Goal: Task Accomplishment & Management: Manage account settings

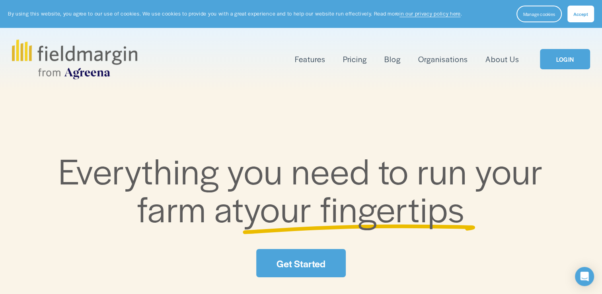
click at [566, 59] on link "LOGIN" at bounding box center [565, 59] width 50 height 20
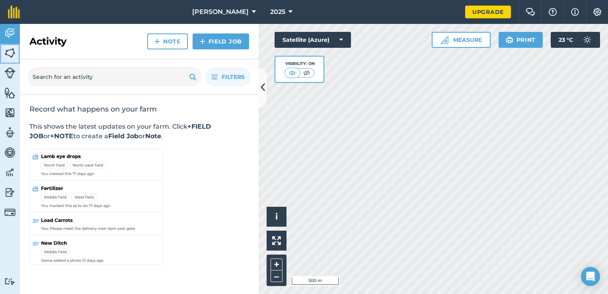
click at [13, 55] on img at bounding box center [9, 53] width 11 height 12
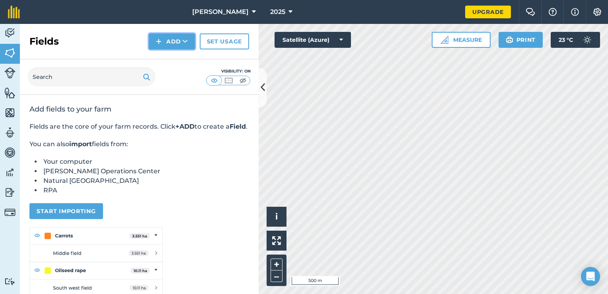
click at [168, 39] on button "Add" at bounding box center [172, 41] width 46 height 16
click at [175, 55] on link "Draw" at bounding box center [172, 60] width 44 height 18
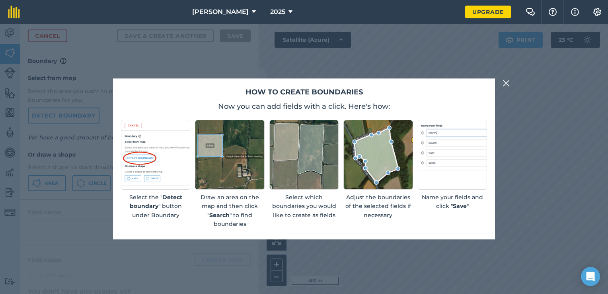
click at [510, 81] on button at bounding box center [507, 83] width 10 height 10
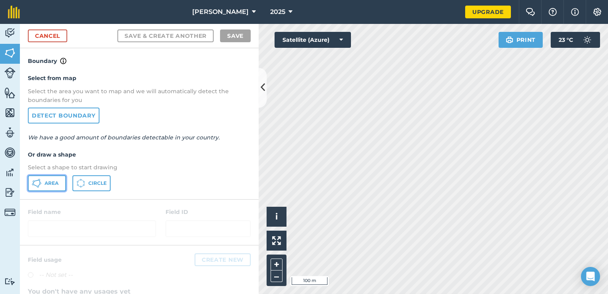
click at [56, 184] on span "Area" at bounding box center [52, 183] width 14 height 6
click at [362, 293] on html "Althoff 2025 Upgrade Farm Chat Help Info Settings Map printing is not available…" at bounding box center [304, 147] width 608 height 294
click at [50, 33] on link "Cancel" at bounding box center [47, 35] width 39 height 13
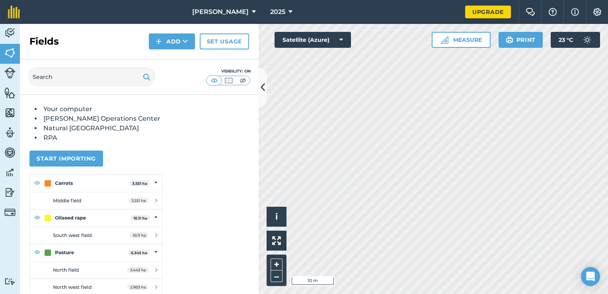
scroll to position [97, 0]
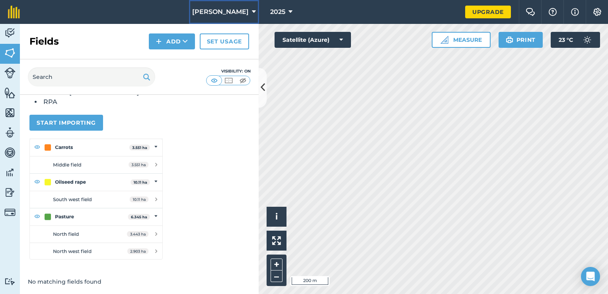
click at [234, 14] on button "Althoff" at bounding box center [224, 12] width 70 height 24
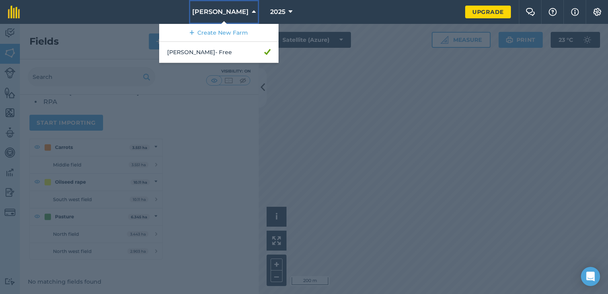
click at [234, 14] on button "Althoff" at bounding box center [224, 12] width 70 height 24
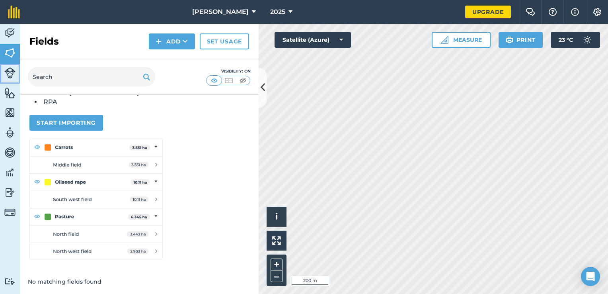
click at [8, 69] on img at bounding box center [9, 72] width 11 height 11
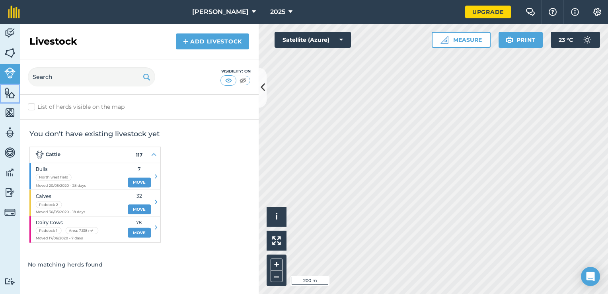
click at [12, 94] on img at bounding box center [9, 93] width 11 height 12
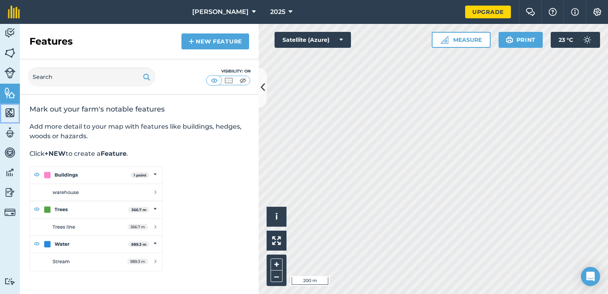
click at [10, 111] on img at bounding box center [9, 113] width 11 height 12
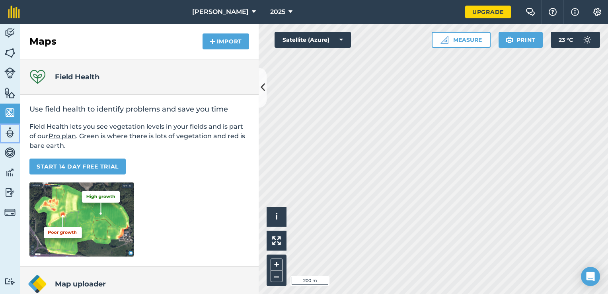
click at [8, 133] on img at bounding box center [9, 133] width 11 height 12
select select "MEMBER"
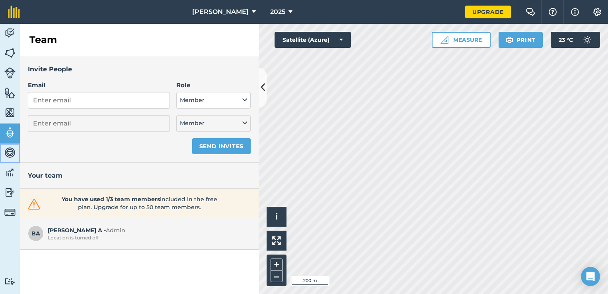
click at [8, 154] on img at bounding box center [9, 153] width 11 height 12
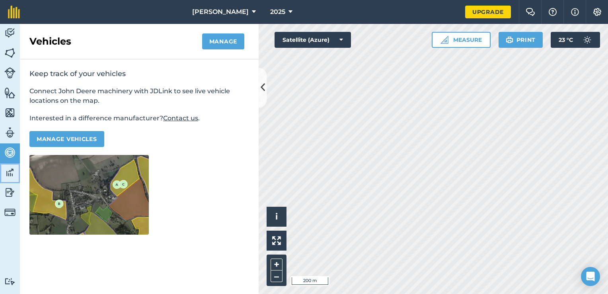
click at [8, 175] on img at bounding box center [9, 172] width 11 height 12
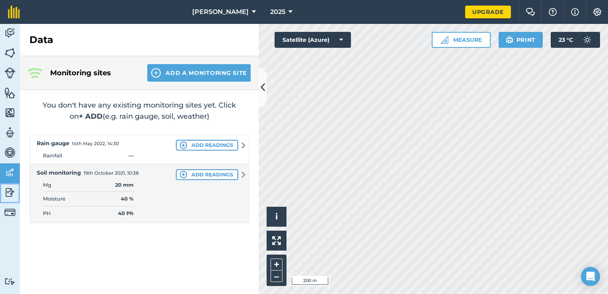
click at [5, 195] on img at bounding box center [9, 192] width 11 height 12
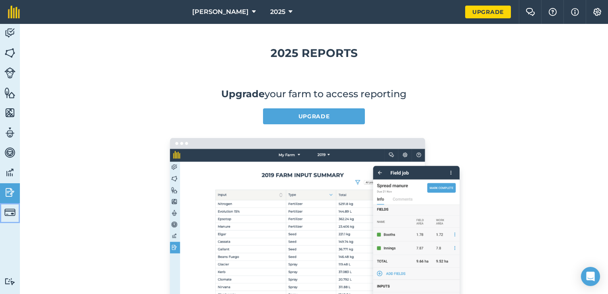
click at [4, 209] on img at bounding box center [9, 212] width 11 height 11
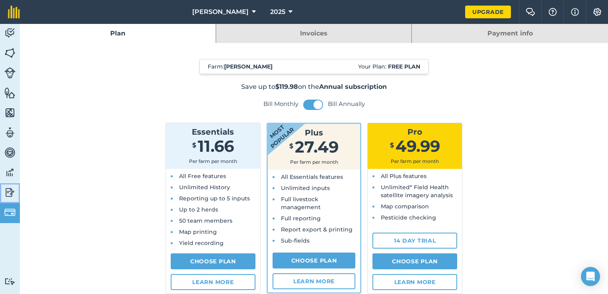
click at [6, 197] on img at bounding box center [9, 192] width 11 height 12
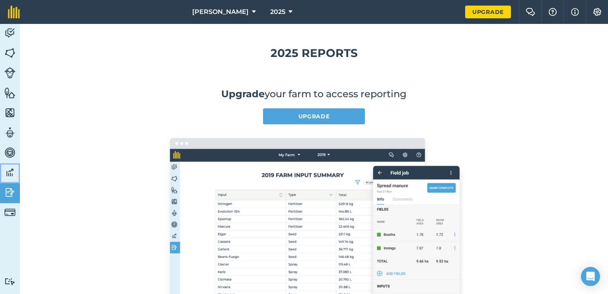
click at [5, 165] on link "Data" at bounding box center [10, 173] width 20 height 20
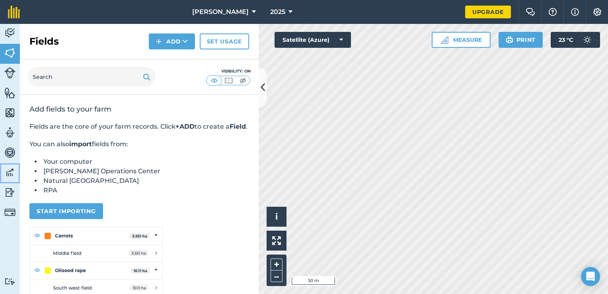
click at [10, 169] on img at bounding box center [9, 172] width 11 height 12
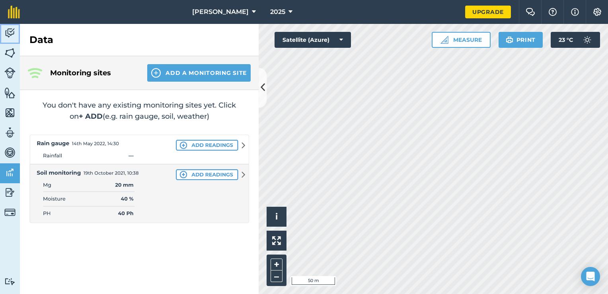
click at [16, 30] on link "Activity" at bounding box center [10, 34] width 20 height 20
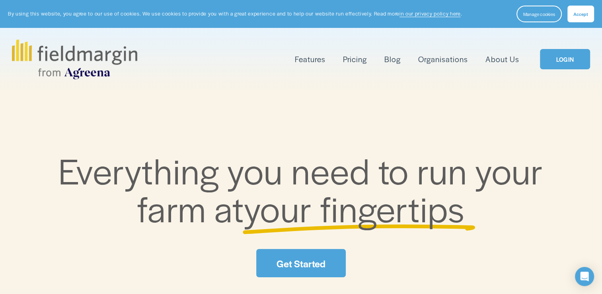
click at [578, 57] on link "LOGIN" at bounding box center [565, 59] width 50 height 20
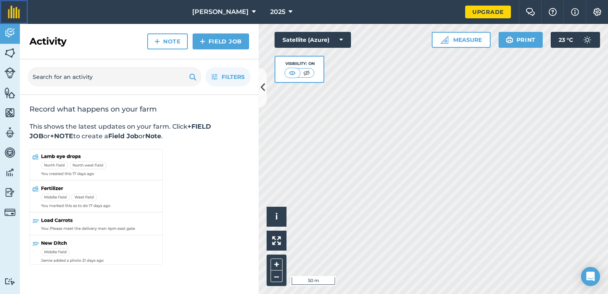
click at [18, 12] on img at bounding box center [14, 12] width 12 height 13
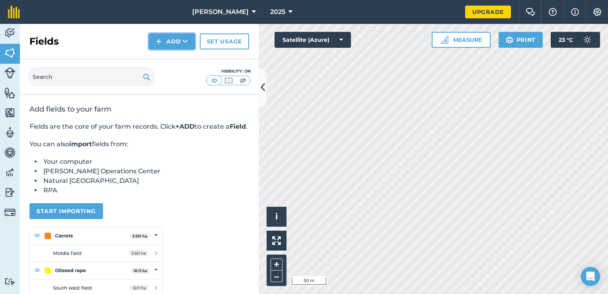
click at [159, 41] on img at bounding box center [159, 42] width 6 height 10
click at [172, 76] on link "Import" at bounding box center [172, 77] width 44 height 18
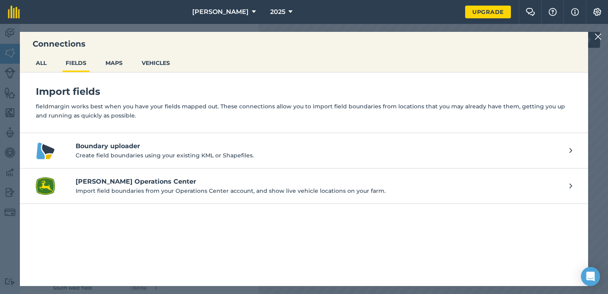
click at [108, 142] on h4 "Boundary uploader" at bounding box center [319, 146] width 486 height 10
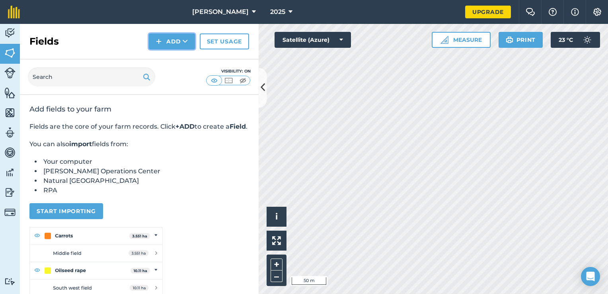
click at [182, 42] on button "Add" at bounding box center [172, 41] width 46 height 16
click at [171, 63] on link "Draw" at bounding box center [172, 60] width 44 height 18
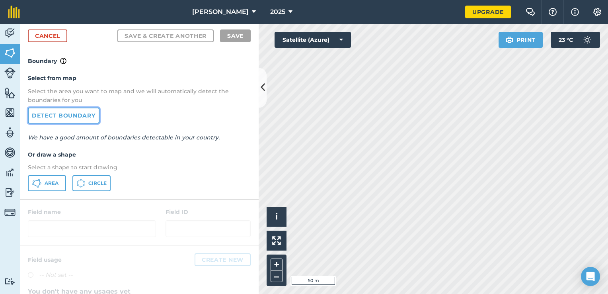
click at [77, 117] on link "Detect boundary" at bounding box center [64, 116] width 72 height 16
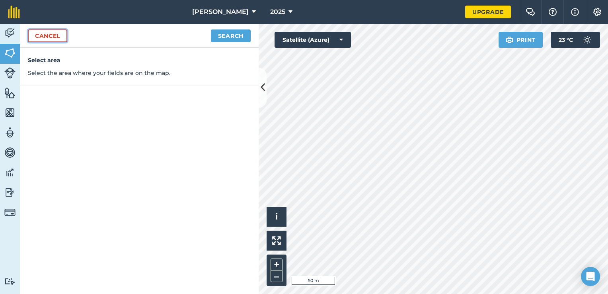
click at [57, 36] on link "Cancel" at bounding box center [47, 35] width 39 height 13
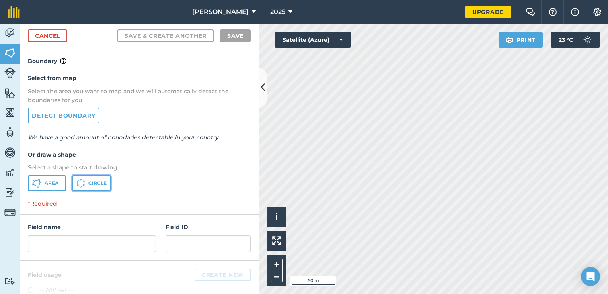
click at [41, 181] on icon at bounding box center [37, 183] width 10 height 10
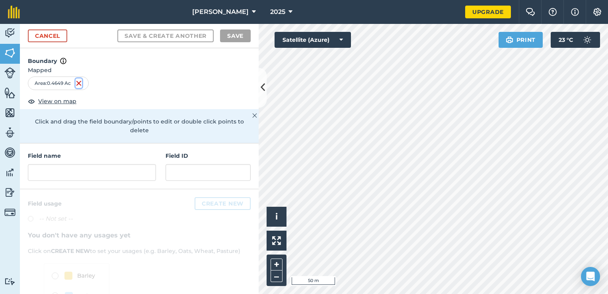
click at [78, 84] on img at bounding box center [79, 83] width 6 height 10
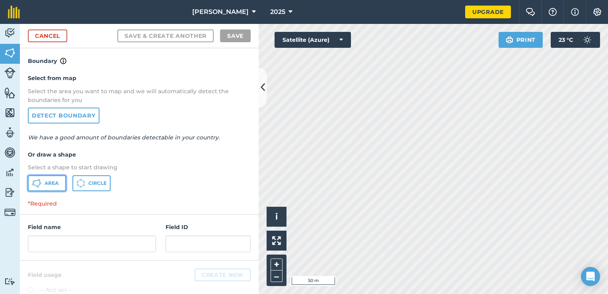
click at [55, 180] on span "Area" at bounding box center [52, 183] width 14 height 6
click at [422, 0] on html "Althoff 2025 Upgrade Farm Chat Help Info Settings Map printing is not available…" at bounding box center [304, 147] width 608 height 294
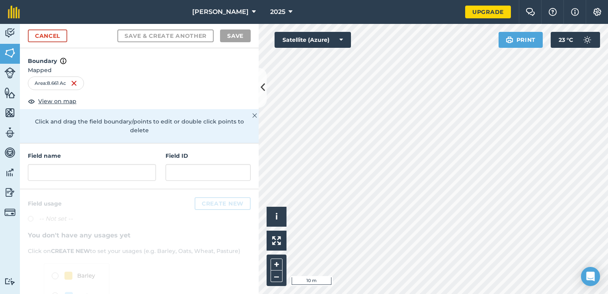
click at [201, 293] on html "Althoff 2025 Upgrade Farm Chat Help Info Settings Map printing is not available…" at bounding box center [304, 147] width 608 height 294
click at [80, 175] on input "text" at bounding box center [92, 172] width 128 height 17
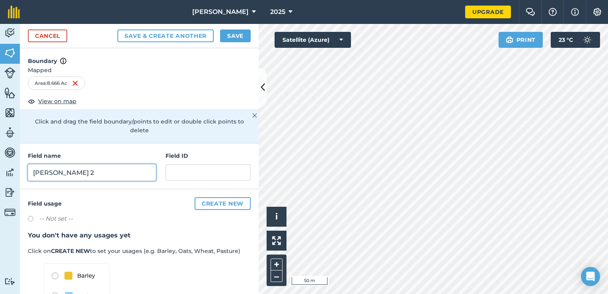
type input "Althoff - Waters 2"
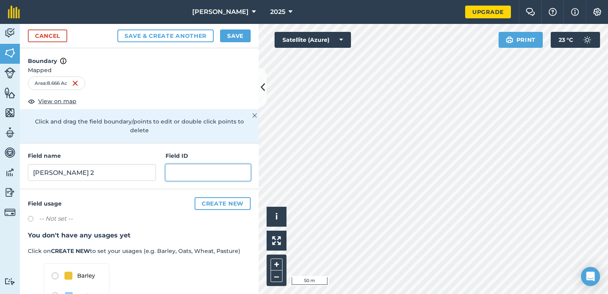
click at [198, 172] on input "text" at bounding box center [208, 172] width 85 height 17
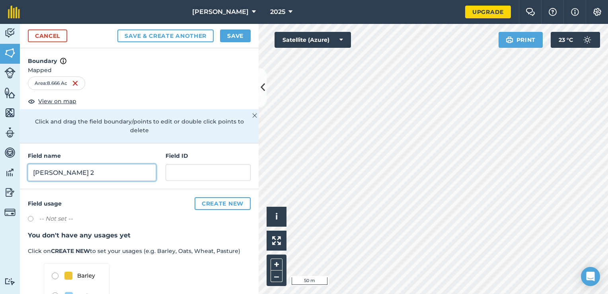
click at [123, 171] on input "Althoff - Waters 2" at bounding box center [92, 172] width 128 height 17
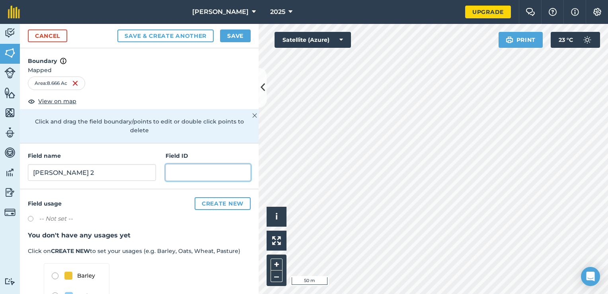
click at [185, 171] on input "text" at bounding box center [208, 172] width 85 height 17
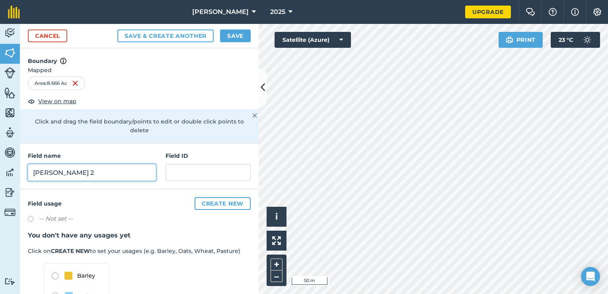
click at [107, 170] on input "Althoff - Waters 2" at bounding box center [92, 172] width 128 height 17
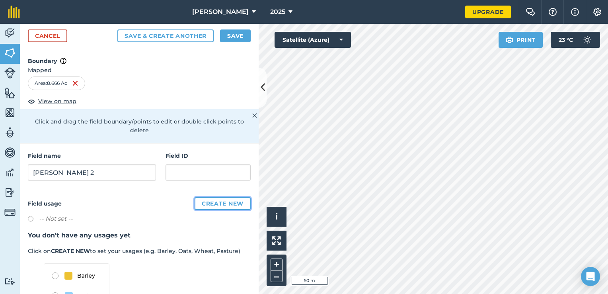
click at [211, 204] on button "Create new" at bounding box center [223, 203] width 56 height 13
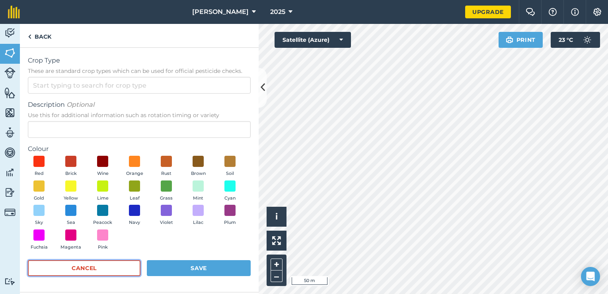
click at [100, 271] on button "Cancel" at bounding box center [84, 268] width 113 height 16
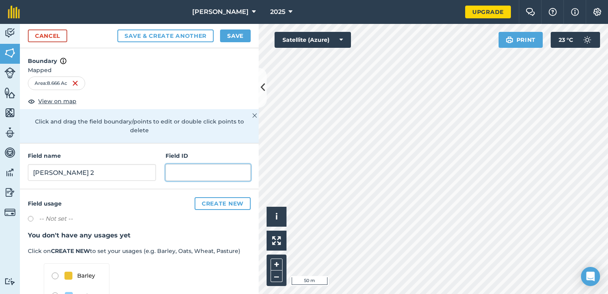
click at [180, 174] on input "text" at bounding box center [208, 172] width 85 height 17
type input "6"
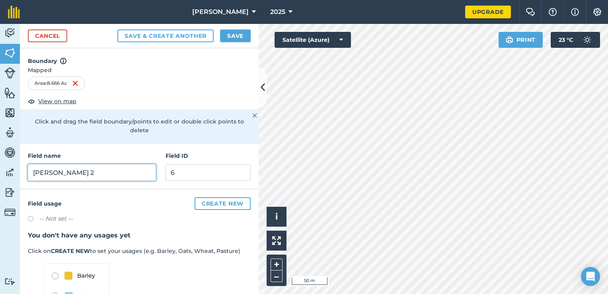
click at [126, 172] on input "Althoff - Waters 2" at bounding box center [92, 172] width 128 height 17
click at [62, 173] on input "Althoff - Waters 2" at bounding box center [92, 172] width 128 height 17
type input "Waters 2"
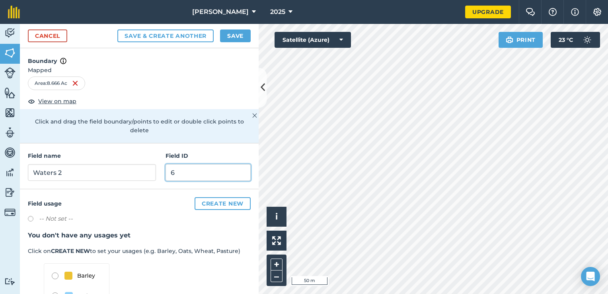
click at [190, 170] on input "6" at bounding box center [208, 172] width 85 height 17
type input "2"
click at [188, 37] on button "Save & Create Another" at bounding box center [165, 35] width 96 height 13
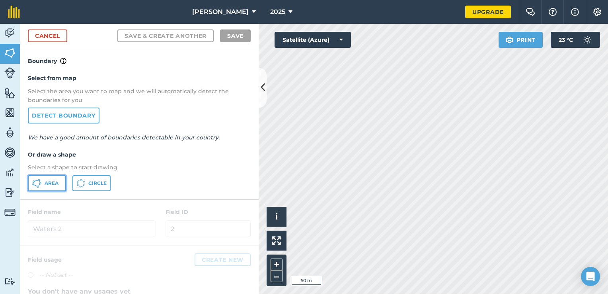
click at [51, 182] on span "Area" at bounding box center [52, 183] width 14 height 6
click at [608, 140] on html "Althoff 2025 Upgrade Farm Chat Help Info Settings Map printing is not available…" at bounding box center [304, 147] width 608 height 294
click at [113, 177] on div "Activity Fields Livestock Features Maps Team Vehicles Data Reporting Billing Tu…" at bounding box center [304, 159] width 608 height 270
click at [443, 293] on html "Althoff 2025 Upgrade Farm Chat Help Info Settings Map printing is not available…" at bounding box center [304, 147] width 608 height 294
click at [456, 293] on html "Althoff 2025 Upgrade Farm Chat Help Info Settings Map printing is not available…" at bounding box center [304, 147] width 608 height 294
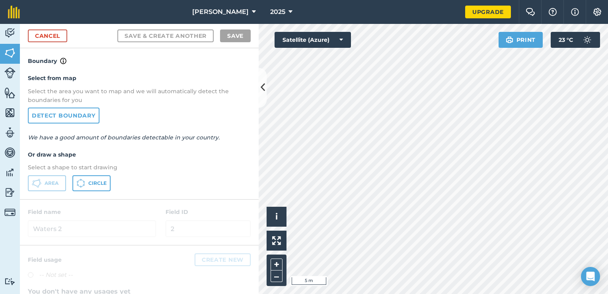
click at [470, 293] on html "Althoff 2025 Upgrade Farm Chat Help Info Settings Map printing is not available…" at bounding box center [304, 147] width 608 height 294
click at [608, 176] on html "Althoff 2025 Upgrade Farm Chat Help Info Settings Map printing is not available…" at bounding box center [304, 147] width 608 height 294
click at [608, 193] on html "Althoff 2025 Upgrade Farm Chat Help Info Settings Map printing is not available…" at bounding box center [304, 147] width 608 height 294
click at [608, 172] on html "Althoff 2025 Upgrade Farm Chat Help Info Settings Map printing is not available…" at bounding box center [304, 147] width 608 height 294
click at [608, 169] on html "Althoff 2025 Upgrade Farm Chat Help Info Settings Map printing is not available…" at bounding box center [304, 147] width 608 height 294
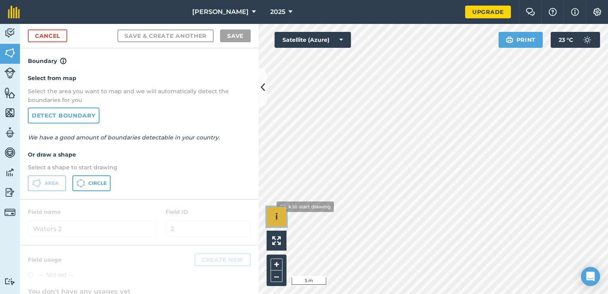
click at [270, 207] on button "i" at bounding box center [277, 217] width 20 height 20
click at [276, 213] on span "›" at bounding box center [277, 217] width 3 height 10
click at [379, 293] on html "Althoff 2025 Upgrade Farm Chat Help Info Settings Map printing is not available…" at bounding box center [304, 147] width 608 height 294
click at [384, 293] on html "Althoff 2025 Upgrade Farm Chat Help Info Settings Map printing is not available…" at bounding box center [304, 147] width 608 height 294
click at [388, 293] on html "Althoff 2025 Upgrade Farm Chat Help Info Settings Map printing is not available…" at bounding box center [304, 147] width 608 height 294
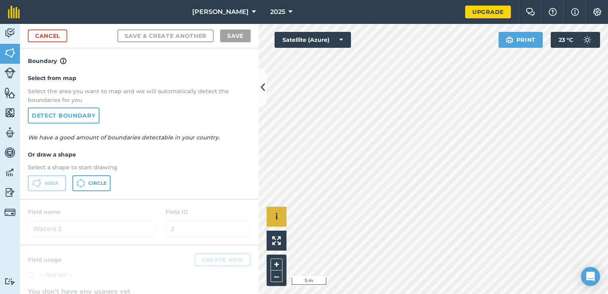
click at [424, 293] on html "Althoff 2025 Upgrade Farm Chat Help Info Settings Map printing is not available…" at bounding box center [304, 147] width 608 height 294
click at [427, 293] on html "Althoff 2025 Upgrade Farm Chat Help Info Settings Map printing is not available…" at bounding box center [304, 147] width 608 height 294
click at [433, 293] on html "Althoff 2025 Upgrade Farm Chat Help Info Settings Map printing is not available…" at bounding box center [304, 147] width 608 height 294
click at [448, 293] on html "Althoff 2025 Upgrade Farm Chat Help Info Settings Map printing is not available…" at bounding box center [304, 147] width 608 height 294
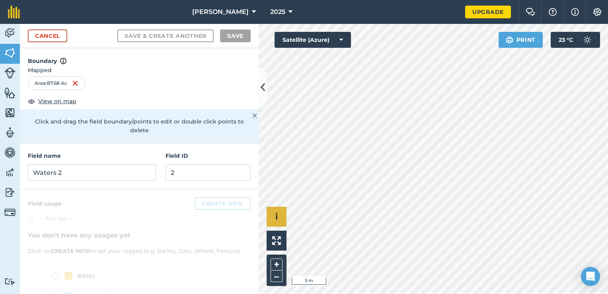
click at [364, 293] on html "Althoff 2025 Upgrade Farm Chat Help Info Settings Map printing is not available…" at bounding box center [304, 147] width 608 height 294
click at [332, 293] on html "Althoff 2025 Upgrade Farm Chat Help Info Settings Map printing is not available…" at bounding box center [304, 147] width 608 height 294
click at [334, 248] on div "Click to start drawing i © 2025 TomTom, Microsoft 5 m + – Satellite (Azure) Pri…" at bounding box center [434, 159] width 350 height 270
click at [93, 166] on input "Waters 2" at bounding box center [92, 172] width 128 height 17
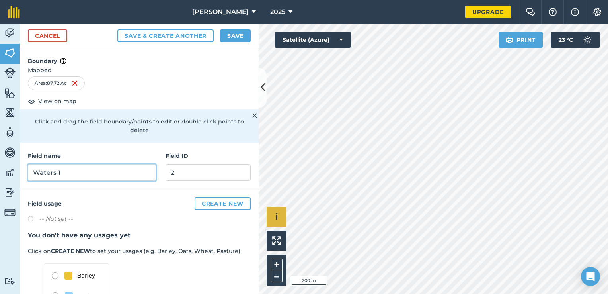
type input "Waters 1"
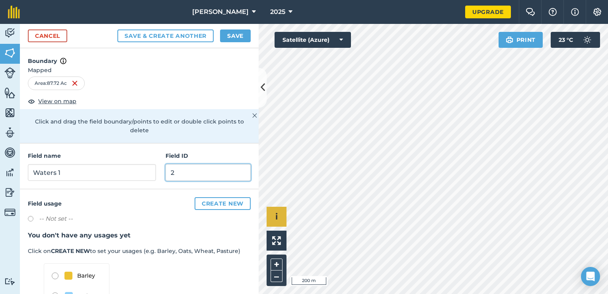
click at [200, 171] on input "2" at bounding box center [208, 172] width 85 height 17
type input "1"
click at [234, 35] on button "Save" at bounding box center [235, 35] width 31 height 13
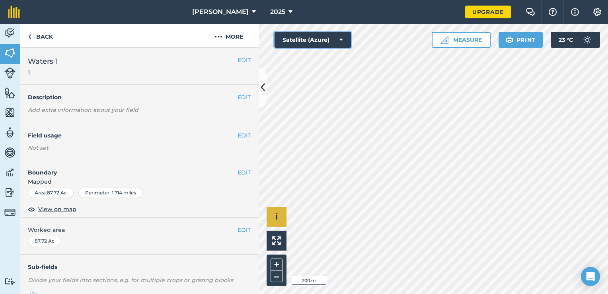
click at [327, 42] on button "Satellite (Azure)" at bounding box center [313, 40] width 76 height 16
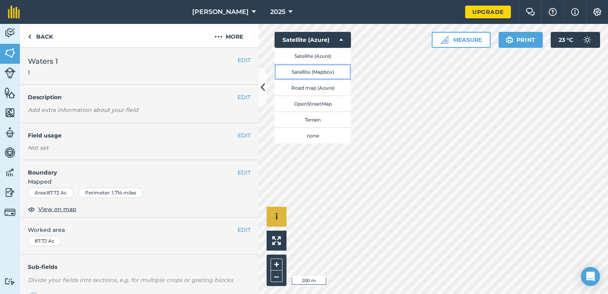
click at [330, 71] on button "Satellite (Mapbox)" at bounding box center [313, 72] width 76 height 16
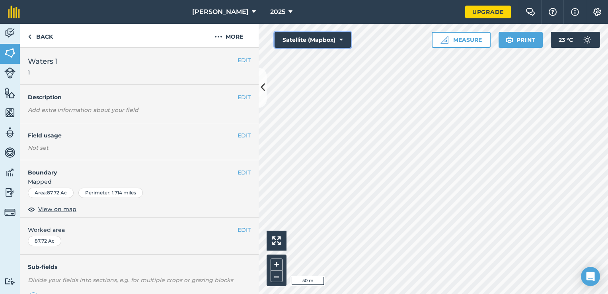
click at [321, 37] on button "Satellite (Mapbox)" at bounding box center [313, 40] width 76 height 16
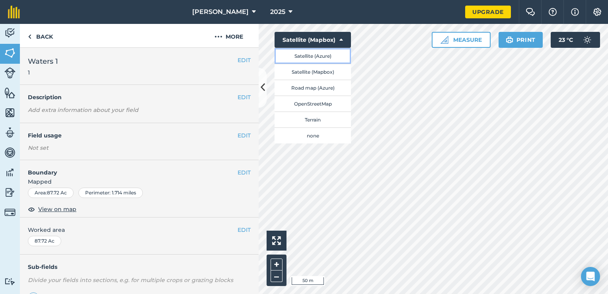
click at [319, 53] on button "Satellite (Azure)" at bounding box center [313, 56] width 76 height 16
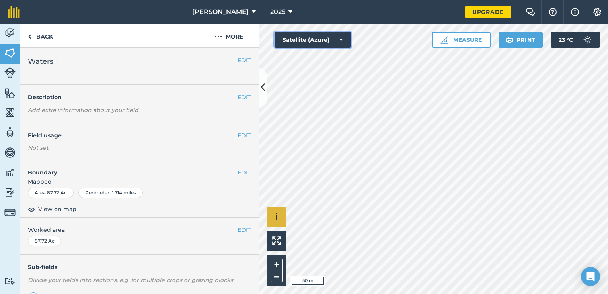
click at [320, 42] on button "Satellite (Azure)" at bounding box center [313, 40] width 76 height 16
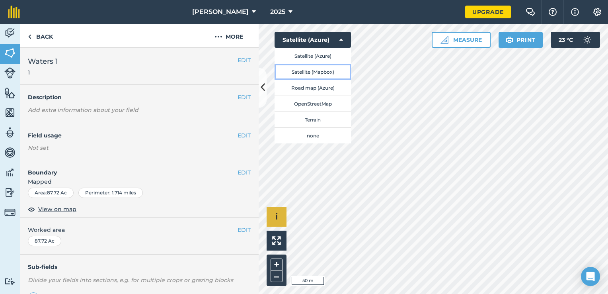
click at [314, 71] on button "Satellite (Mapbox)" at bounding box center [313, 72] width 76 height 16
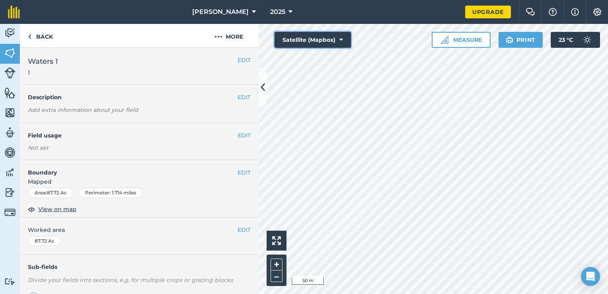
click at [313, 44] on button "Satellite (Mapbox)" at bounding box center [313, 40] width 76 height 16
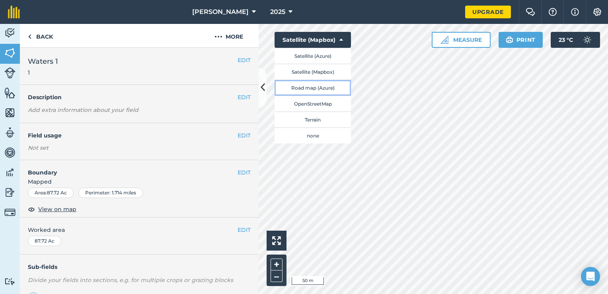
click at [310, 87] on button "Road map (Azure)" at bounding box center [313, 88] width 76 height 16
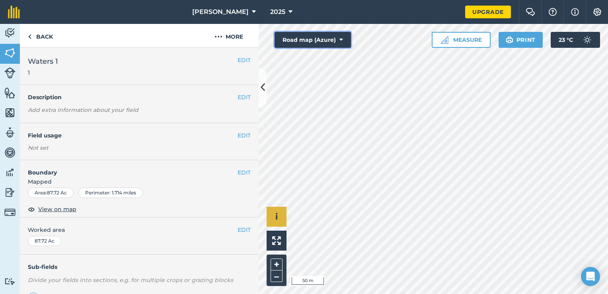
click at [309, 42] on button "Road map (Azure)" at bounding box center [313, 40] width 76 height 16
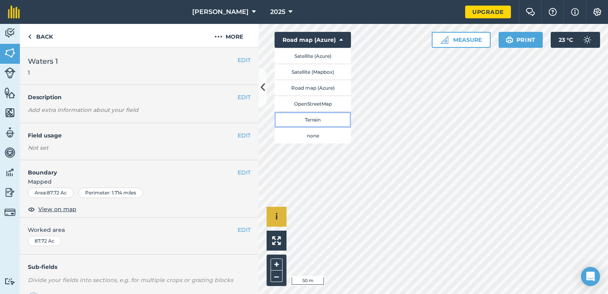
click at [301, 117] on button "Terrain" at bounding box center [313, 119] width 76 height 16
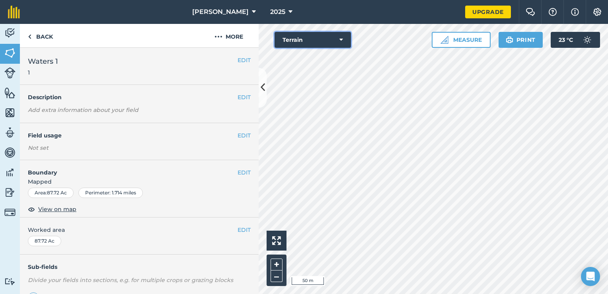
click at [309, 43] on button "Terrain" at bounding box center [313, 40] width 76 height 16
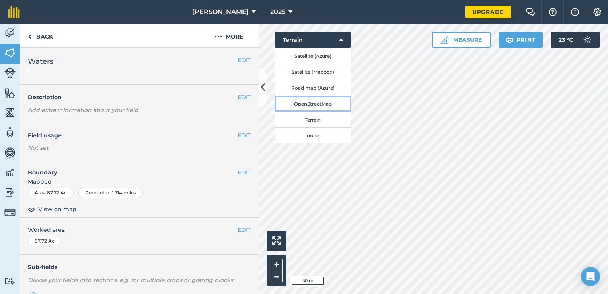
click at [301, 100] on button "OpenStreetMap" at bounding box center [313, 104] width 76 height 16
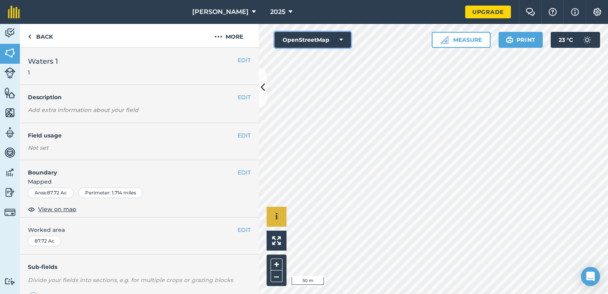
click at [310, 39] on button "OpenStreetMap" at bounding box center [313, 40] width 76 height 16
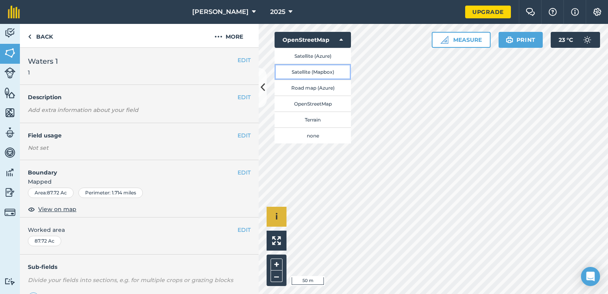
click at [308, 71] on button "Satellite (Mapbox)" at bounding box center [313, 72] width 76 height 16
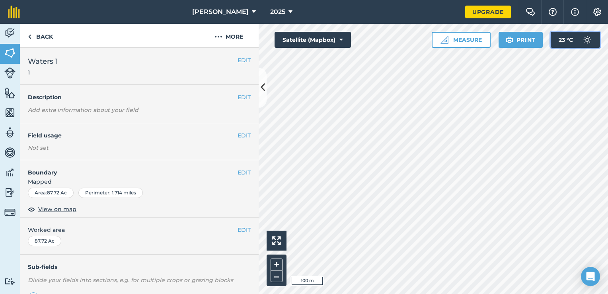
click at [567, 42] on span "23 ° C" at bounding box center [566, 40] width 14 height 16
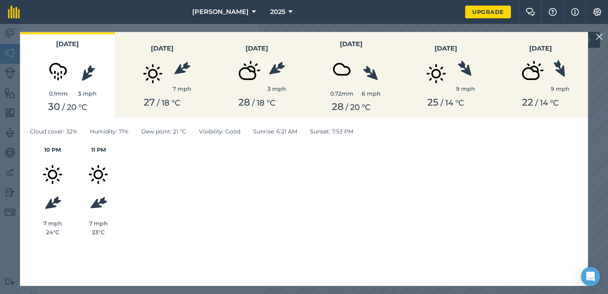
click at [600, 38] on img at bounding box center [599, 37] width 7 height 10
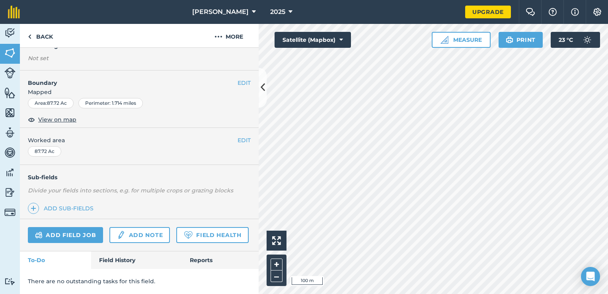
scroll to position [110, 0]
click at [303, 38] on button "Satellite (Mapbox)" at bounding box center [313, 40] width 76 height 16
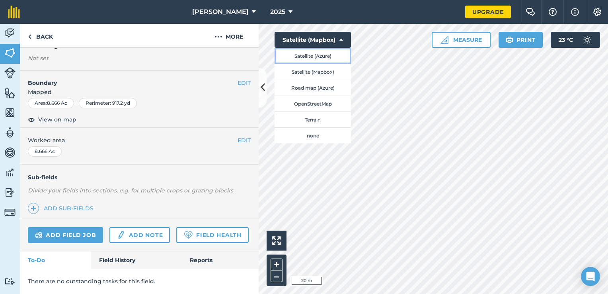
click at [307, 56] on button "Satellite (Azure)" at bounding box center [313, 56] width 76 height 16
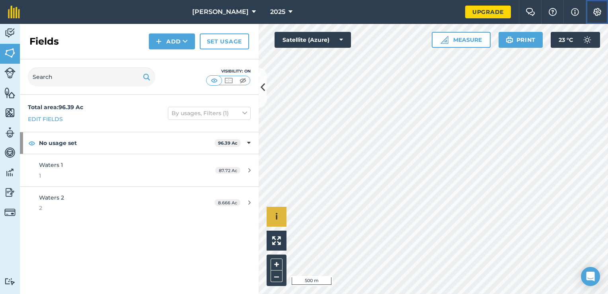
click at [600, 11] on img at bounding box center [598, 12] width 10 height 8
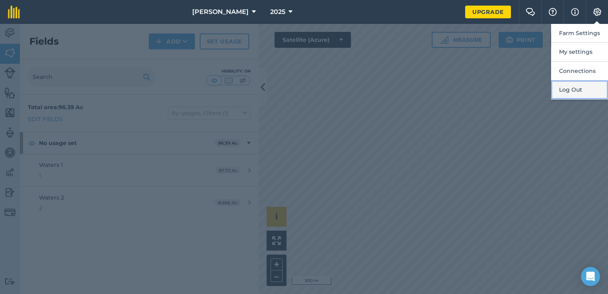
click at [581, 87] on button "Log Out" at bounding box center [579, 89] width 57 height 19
